Goal: Information Seeking & Learning: Learn about a topic

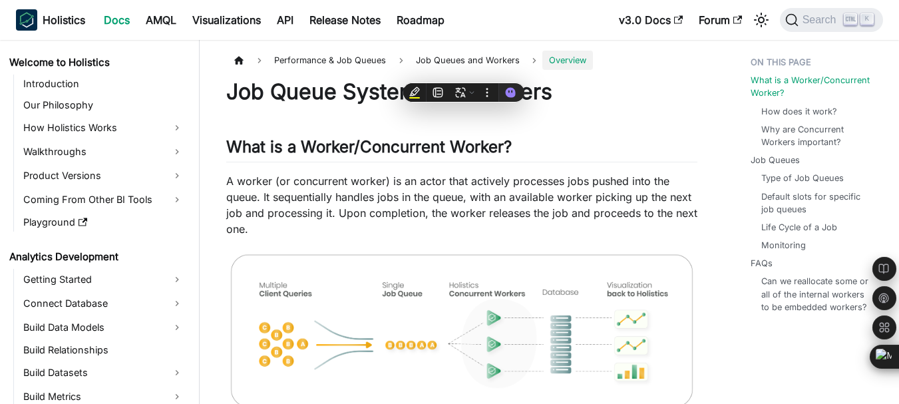
click at [464, 173] on p "A worker (or concurrent worker) is an actor that actively processes jobs pushed…" at bounding box center [461, 205] width 471 height 64
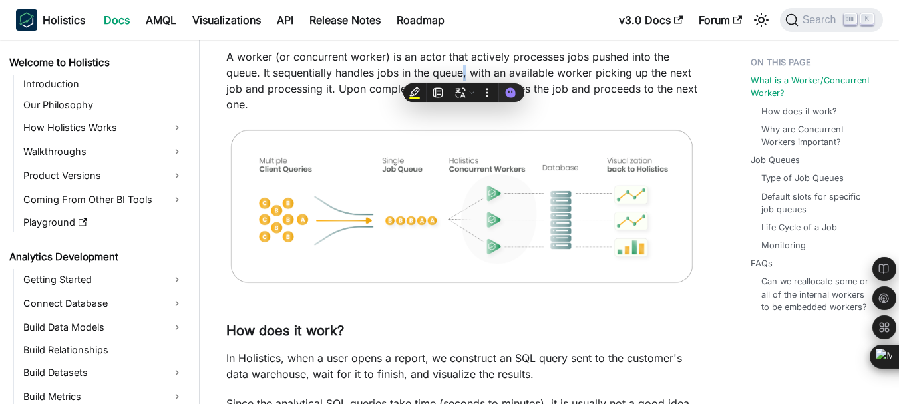
scroll to position [973, 0]
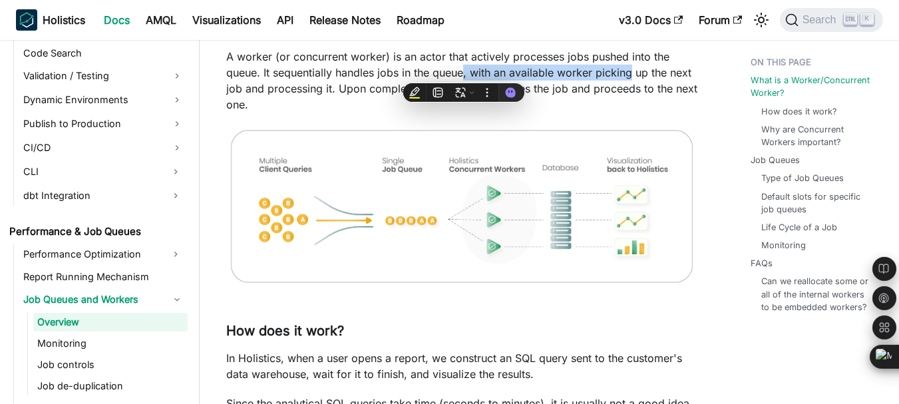
drag, startPoint x: 0, startPoint y: 0, endPoint x: 606, endPoint y: 68, distance: 610.2
click at [606, 68] on p "A worker (or concurrent worker) is an actor that actively processes jobs pushed…" at bounding box center [461, 81] width 471 height 64
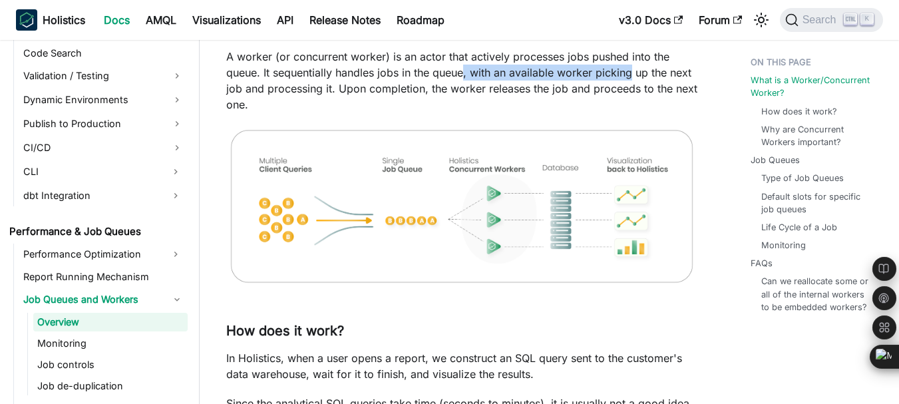
click at [606, 68] on p "A worker (or concurrent worker) is an actor that actively processes jobs pushed…" at bounding box center [461, 81] width 471 height 64
drag, startPoint x: 712, startPoint y: 85, endPoint x: 572, endPoint y: 79, distance: 139.2
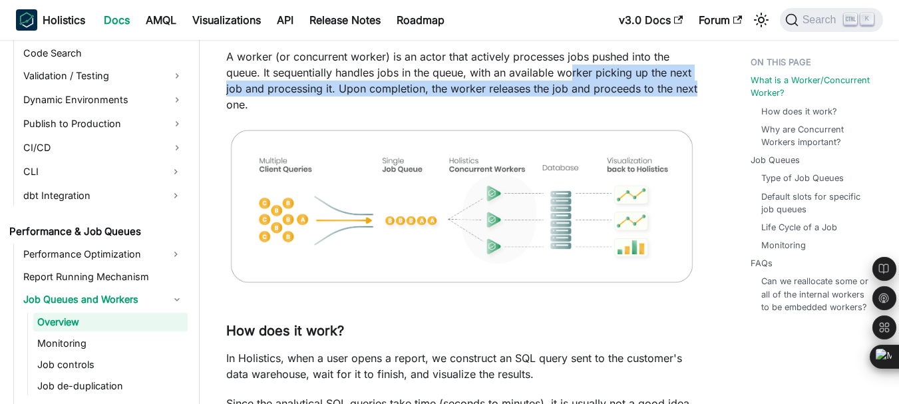
click at [572, 79] on p "A worker (or concurrent worker) is an actor that actively processes jobs pushed…" at bounding box center [461, 81] width 471 height 64
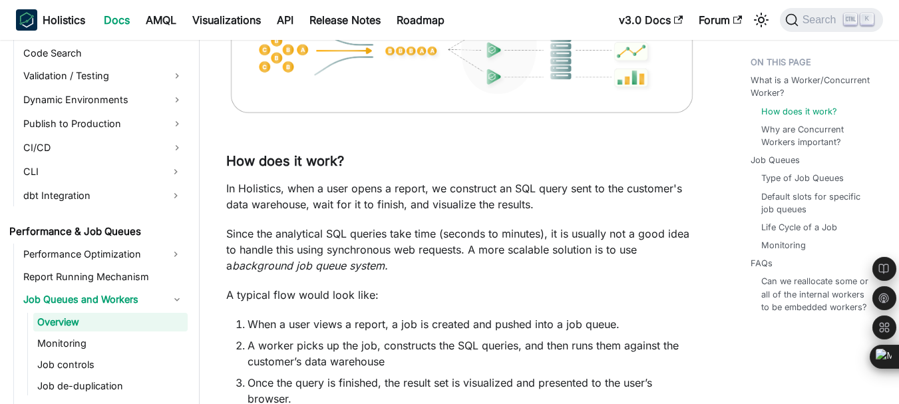
scroll to position [350, 0]
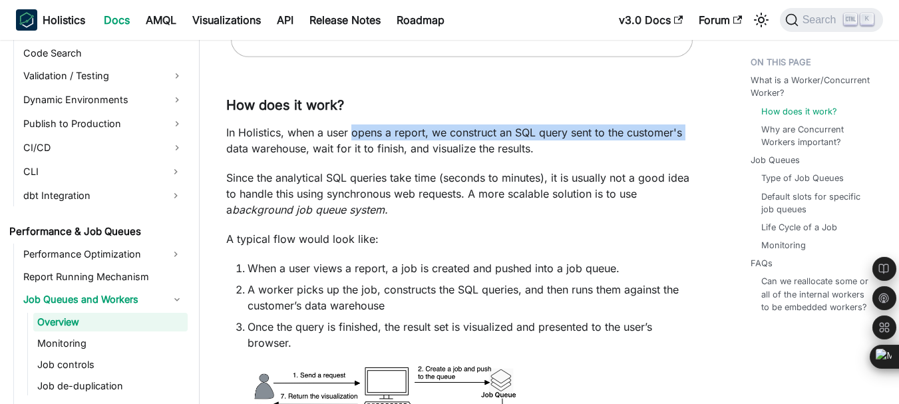
drag, startPoint x: 206, startPoint y: 141, endPoint x: 353, endPoint y: 130, distance: 148.2
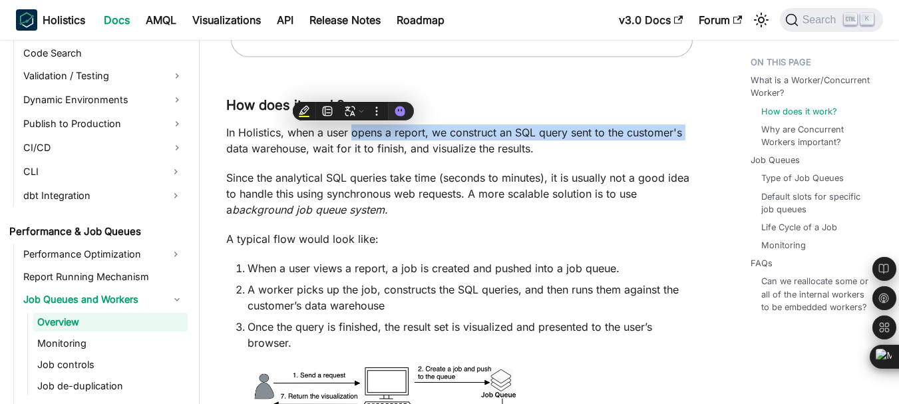
click at [353, 130] on p "In Holistics, when a user opens a report, we construct an SQL query sent to the…" at bounding box center [461, 140] width 471 height 32
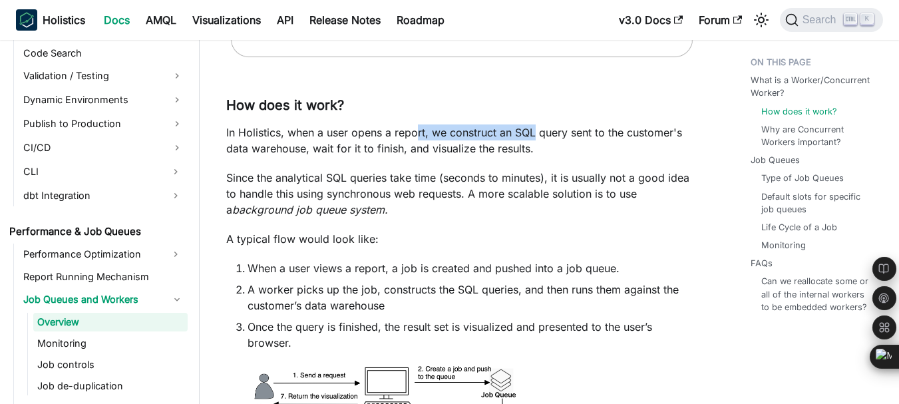
drag, startPoint x: 416, startPoint y: 136, endPoint x: 538, endPoint y: 131, distance: 122.6
click at [538, 131] on p "In Holistics, when a user opens a report, we construct an SQL query sent to the…" at bounding box center [461, 140] width 471 height 32
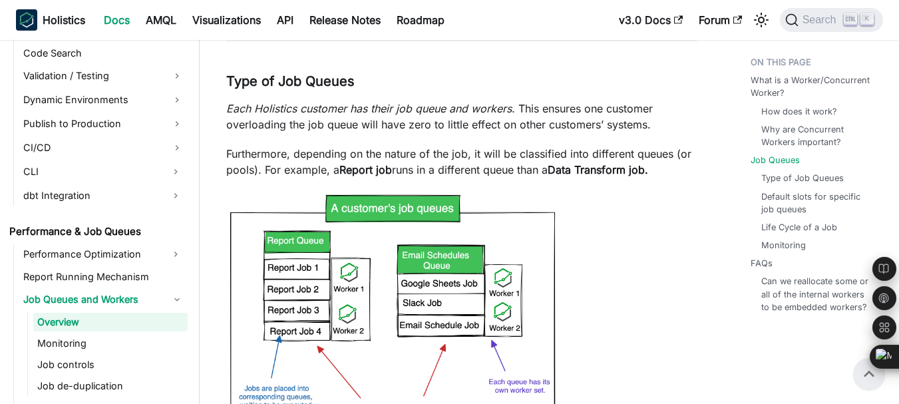
scroll to position [1227, 0]
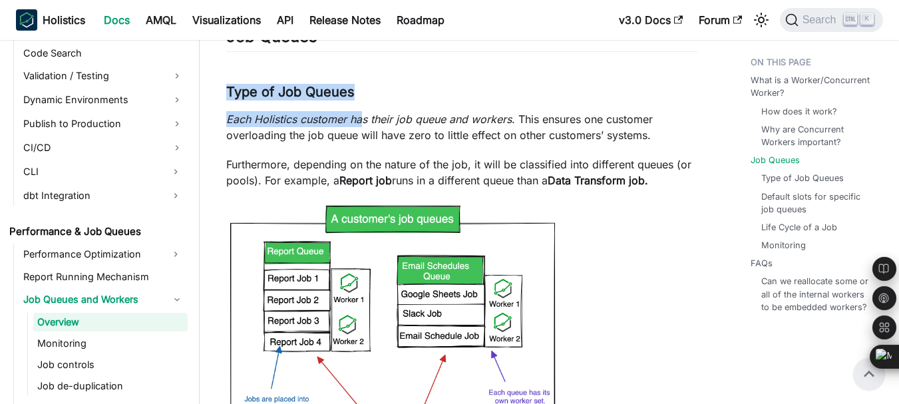
drag, startPoint x: 368, startPoint y: 93, endPoint x: 366, endPoint y: 139, distance: 46.0
click at [366, 126] on em "Each Holistics customer has their job queue and workers" at bounding box center [369, 118] width 286 height 13
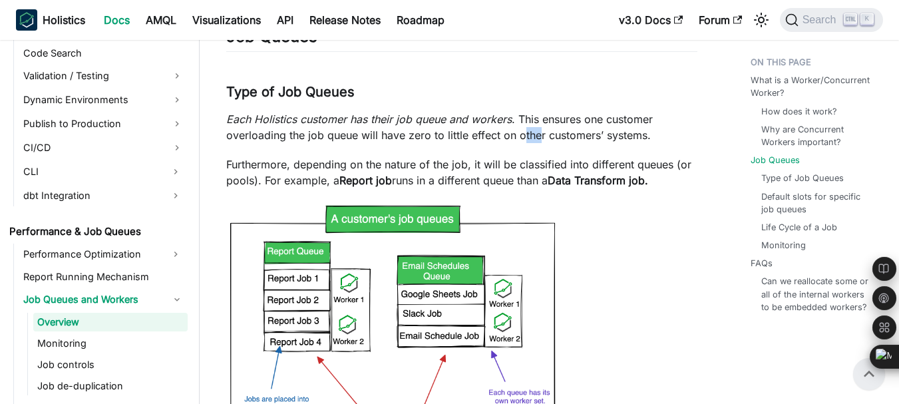
drag, startPoint x: 522, startPoint y: 150, endPoint x: 530, endPoint y: 148, distance: 8.9
click at [530, 143] on p "Each Holistics customer has their job queue and workers . This ensures one cust…" at bounding box center [461, 127] width 471 height 32
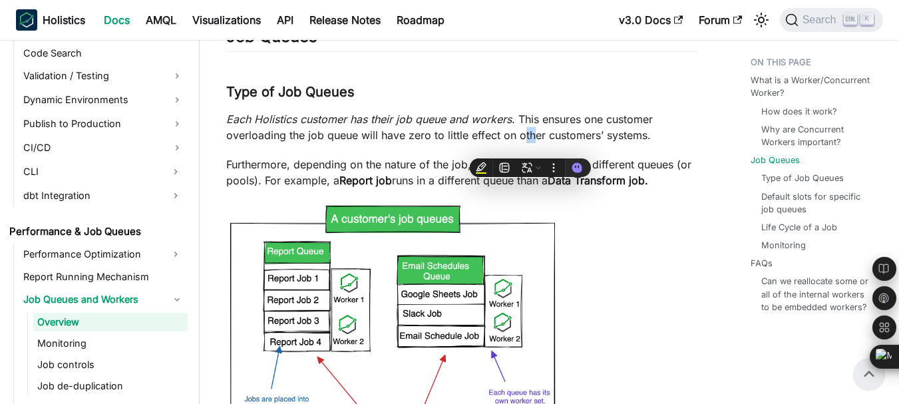
click at [530, 143] on p "Each Holistics customer has their job queue and workers . This ensures one cust…" at bounding box center [461, 127] width 471 height 32
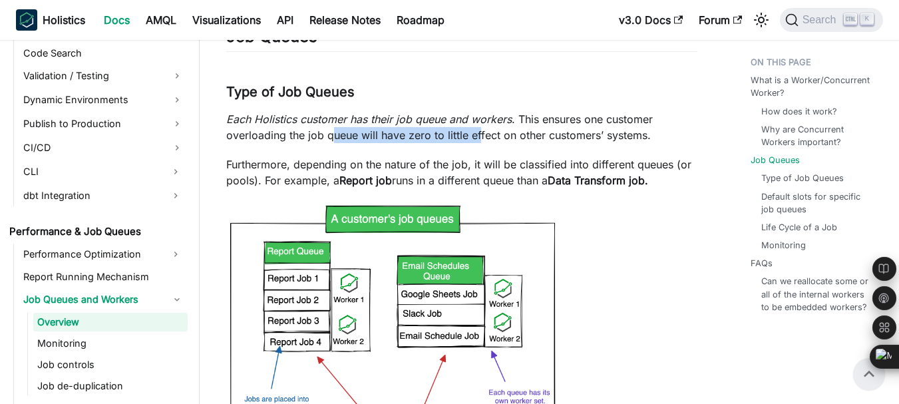
drag, startPoint x: 479, startPoint y: 155, endPoint x: 333, endPoint y: 149, distance: 146.6
click at [333, 143] on p "Each Holistics customer has their job queue and workers . This ensures one cust…" at bounding box center [461, 127] width 471 height 32
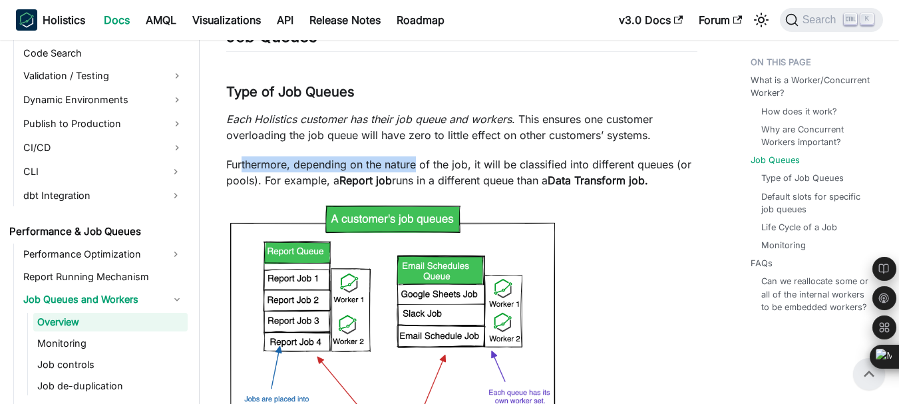
drag, startPoint x: 242, startPoint y: 174, endPoint x: 419, endPoint y: 174, distance: 176.4
click at [419, 174] on p "Furthermore, depending on the nature of the job, it will be classified into dif…" at bounding box center [461, 172] width 471 height 32
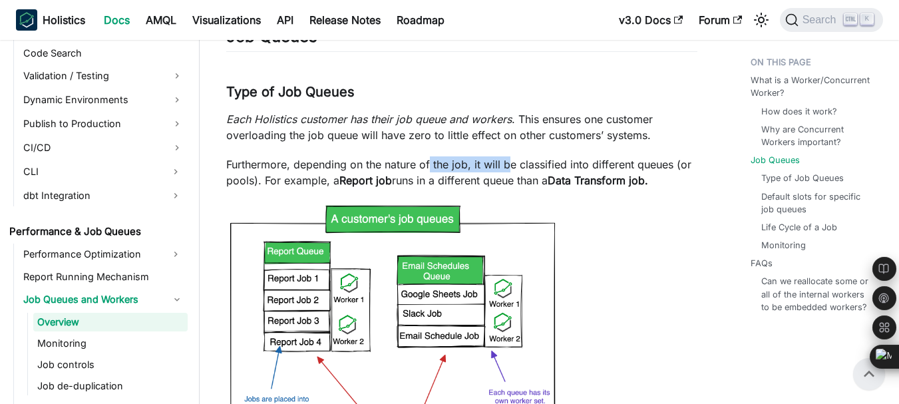
drag, startPoint x: 509, startPoint y: 180, endPoint x: 430, endPoint y: 180, distance: 78.5
click at [430, 180] on p "Furthermore, depending on the nature of the job, it will be classified into dif…" at bounding box center [461, 172] width 471 height 32
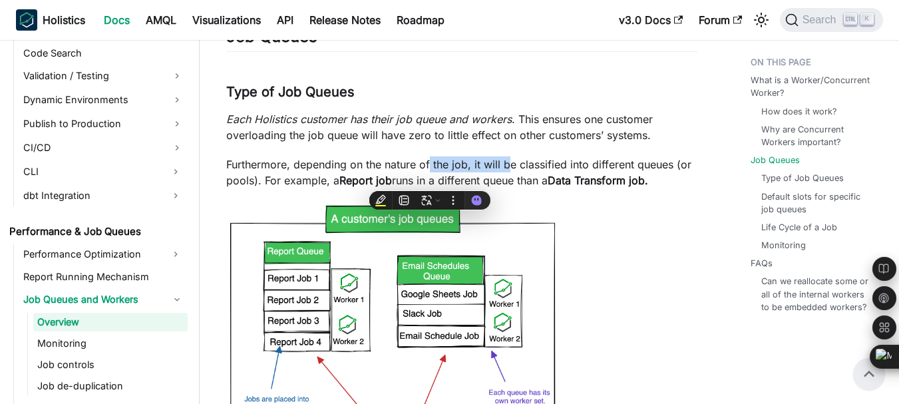
click at [430, 180] on p "Furthermore, depending on the nature of the job, it will be classified into dif…" at bounding box center [461, 172] width 471 height 32
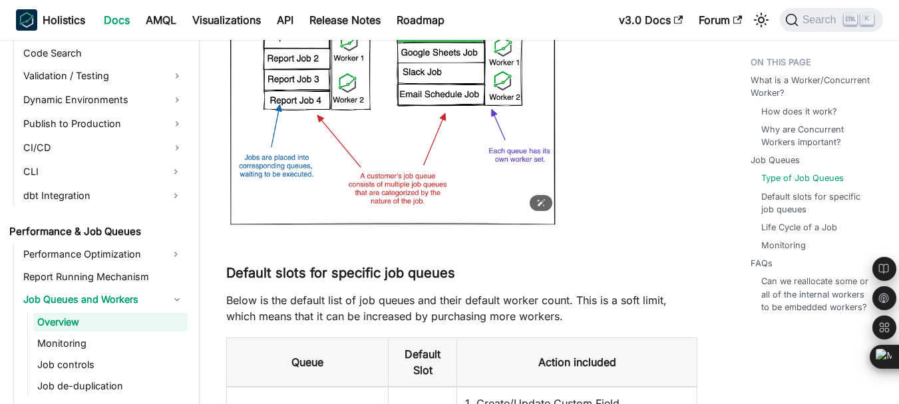
scroll to position [1500, 0]
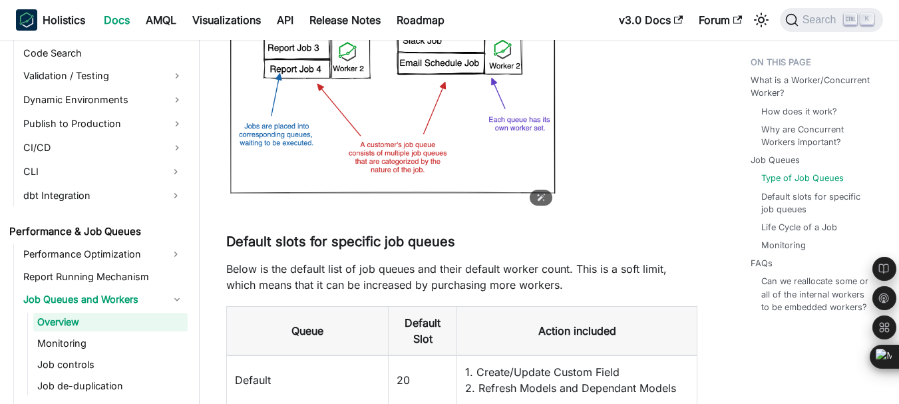
click at [381, 146] on img at bounding box center [392, 63] width 333 height 268
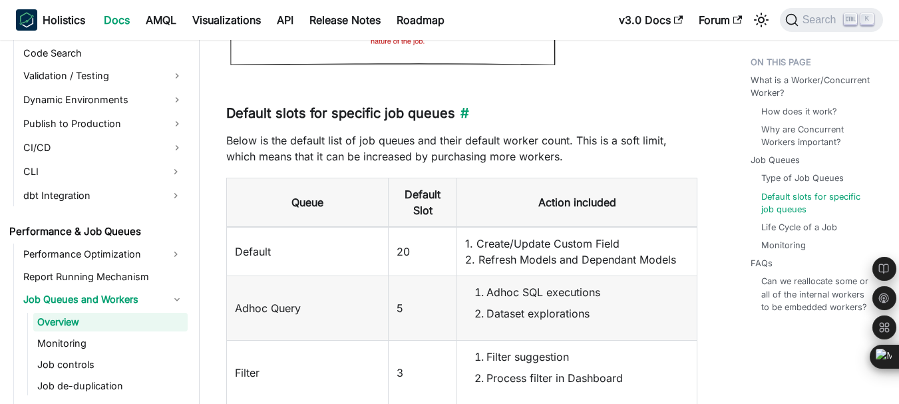
scroll to position [1633, 0]
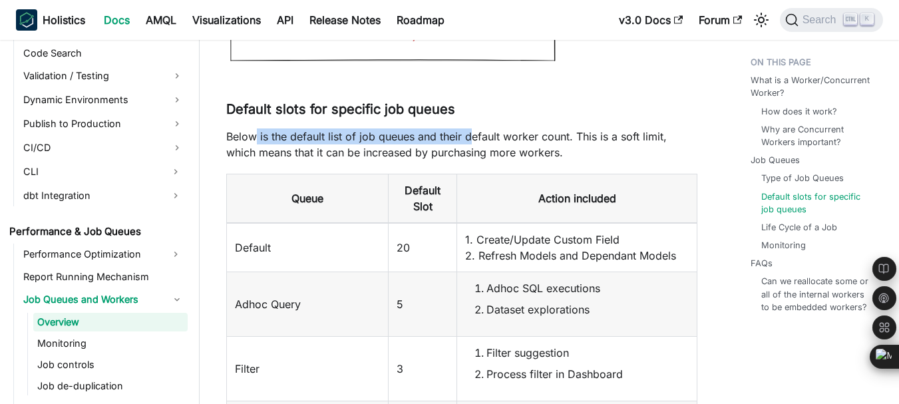
drag, startPoint x: 257, startPoint y: 149, endPoint x: 473, endPoint y: 152, distance: 216.4
click at [473, 152] on p "Below is the default list of job queues and their default worker count. This is…" at bounding box center [461, 144] width 471 height 32
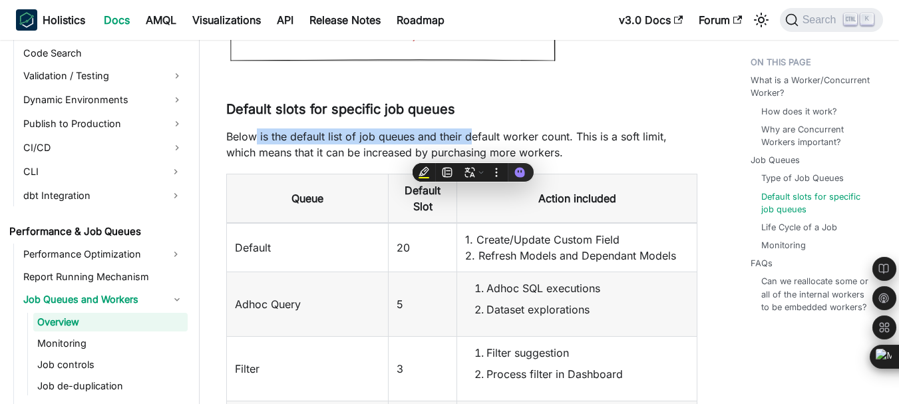
click at [473, 152] on p "Below is the default list of job queues and their default worker count. This is…" at bounding box center [461, 144] width 471 height 32
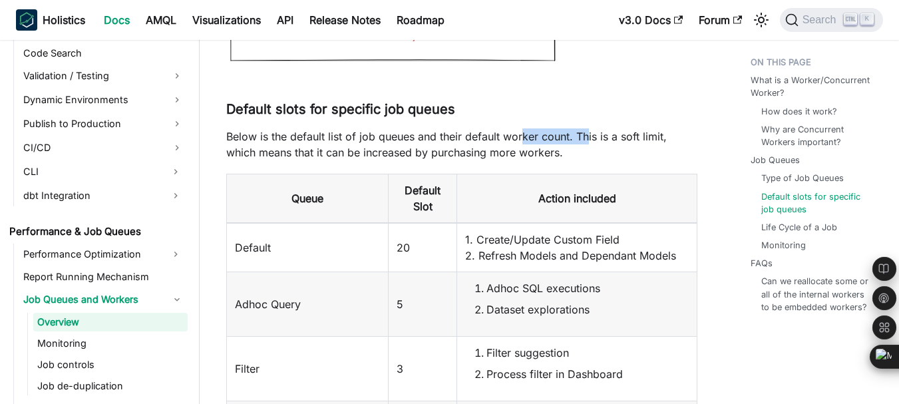
drag, startPoint x: 588, startPoint y: 159, endPoint x: 523, endPoint y: 148, distance: 66.2
click at [523, 148] on p "Below is the default list of job queues and their default worker count. This is…" at bounding box center [461, 144] width 471 height 32
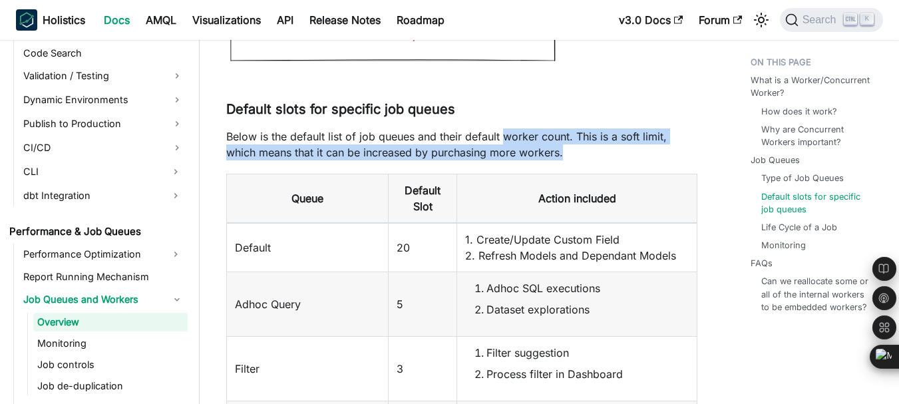
drag, startPoint x: 523, startPoint y: 148, endPoint x: 609, endPoint y: 172, distance: 89.1
click at [609, 160] on p "Below is the default list of job queues and their default worker count. This is…" at bounding box center [461, 144] width 471 height 32
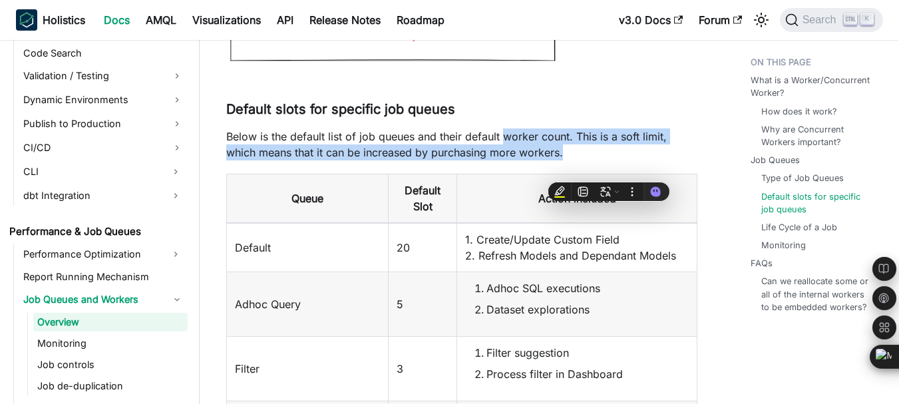
click at [609, 160] on p "Below is the default list of job queues and their default worker count. This is…" at bounding box center [461, 144] width 471 height 32
